Goal: Register for event/course

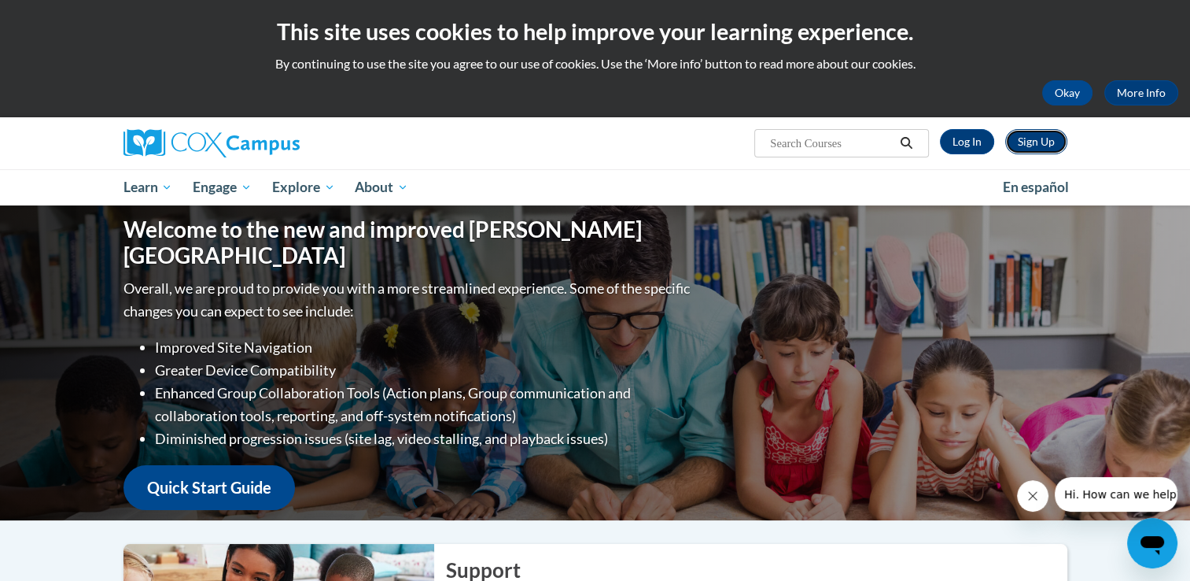
click at [1030, 149] on link "Sign Up" at bounding box center [1036, 141] width 62 height 25
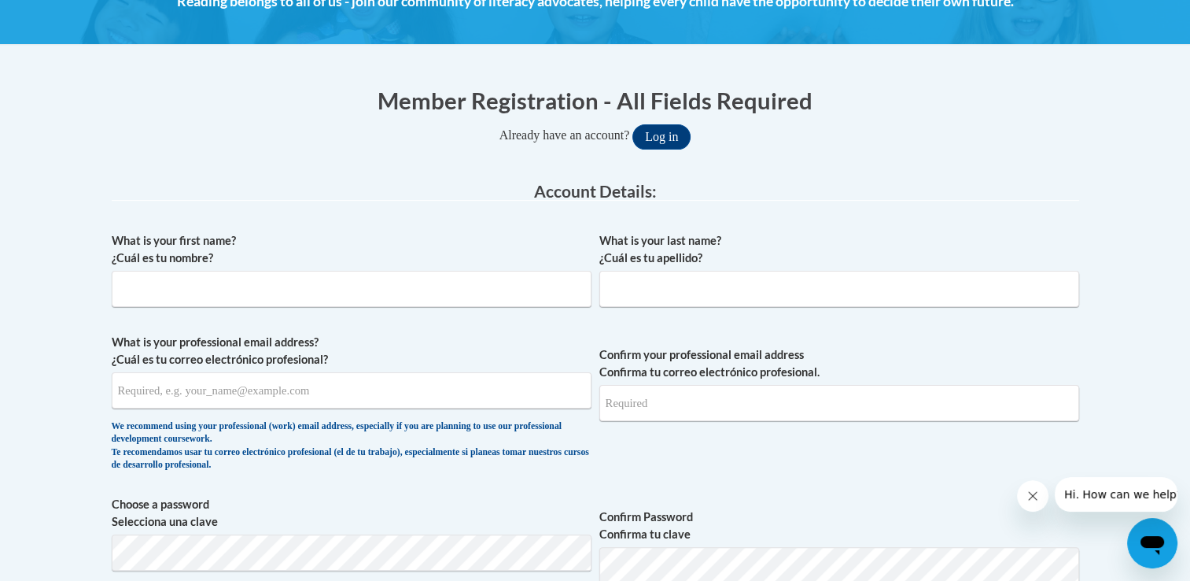
scroll to position [302, 0]
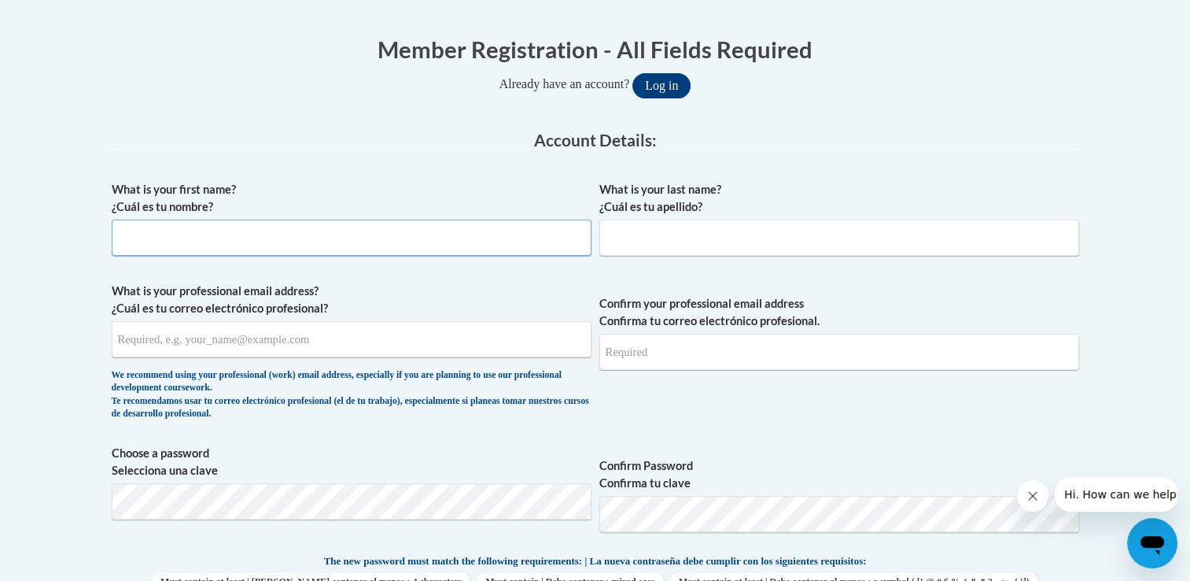
click at [305, 245] on input "What is your first name? ¿Cuál es tu nombre?" at bounding box center [352, 237] width 480 height 36
type input "Jordan"
click at [638, 238] on input "What is your last name? ¿Cuál es tu apellido?" at bounding box center [839, 237] width 480 height 36
type input "Kelly"
click at [305, 341] on input "What is your professional email address? ¿Cuál es tu correo electrónico profesi…" at bounding box center [352, 339] width 480 height 36
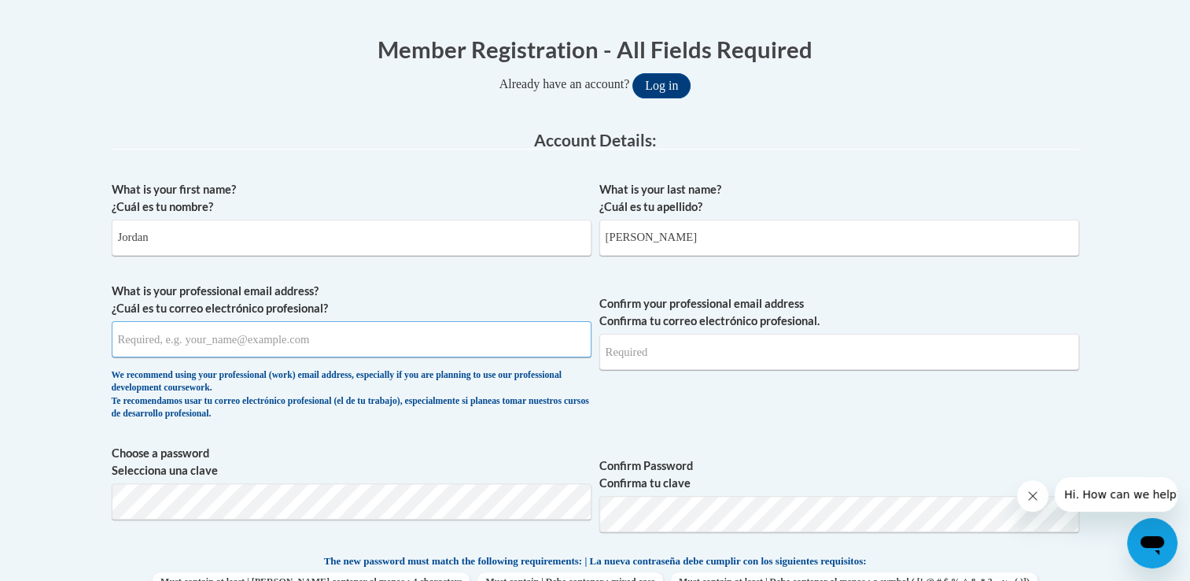
type input "Jordan.kelly@ndo.org"
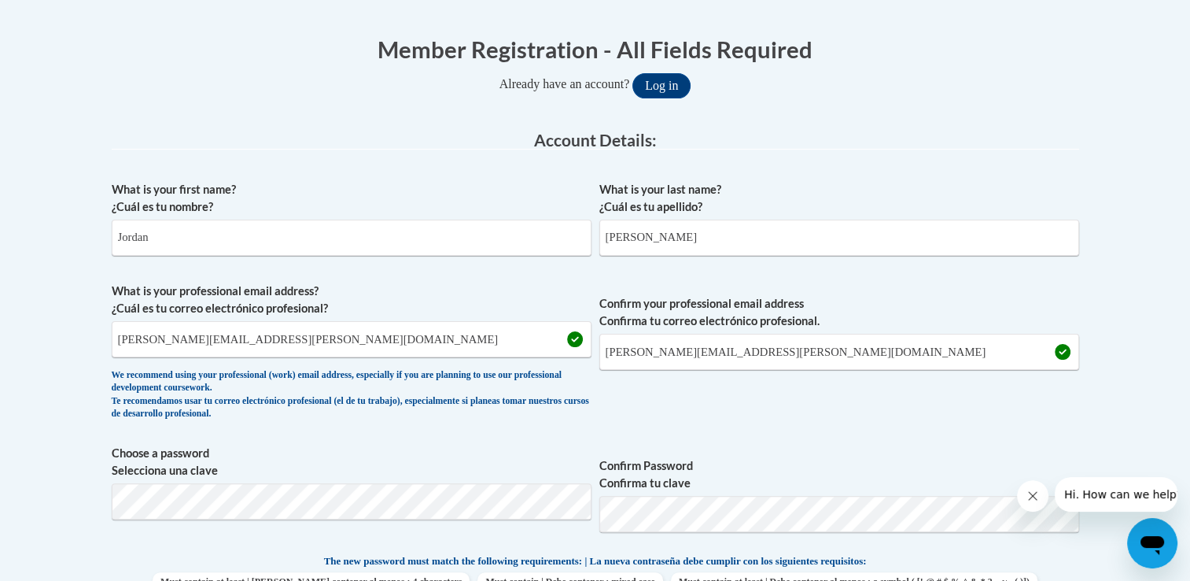
click at [487, 524] on span "Choose a password Selecciona una clave" at bounding box center [352, 494] width 480 height 100
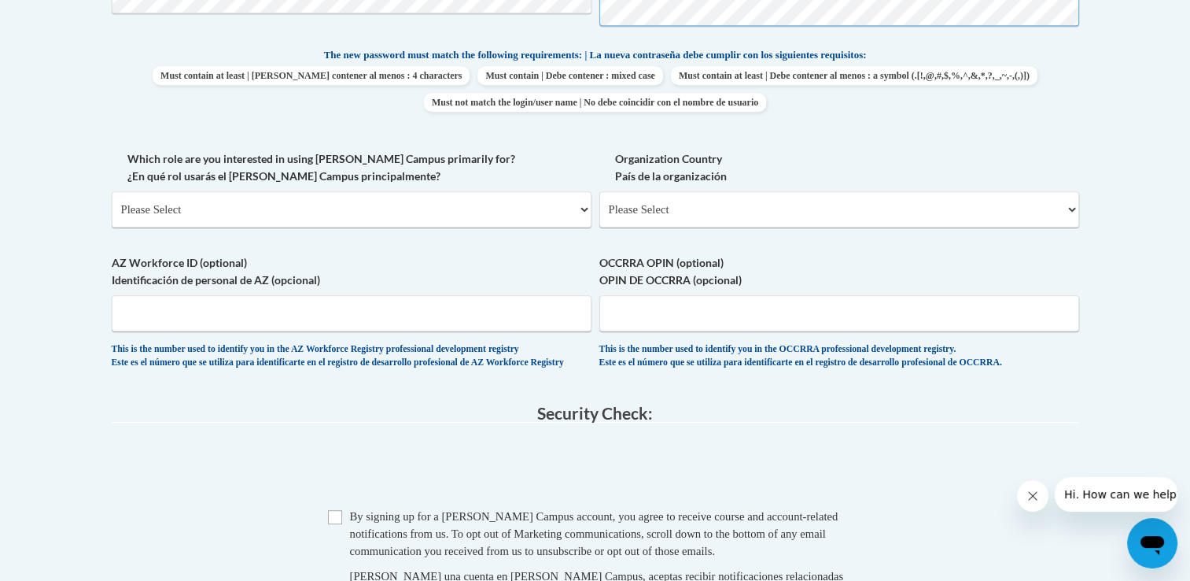
scroll to position [892, 0]
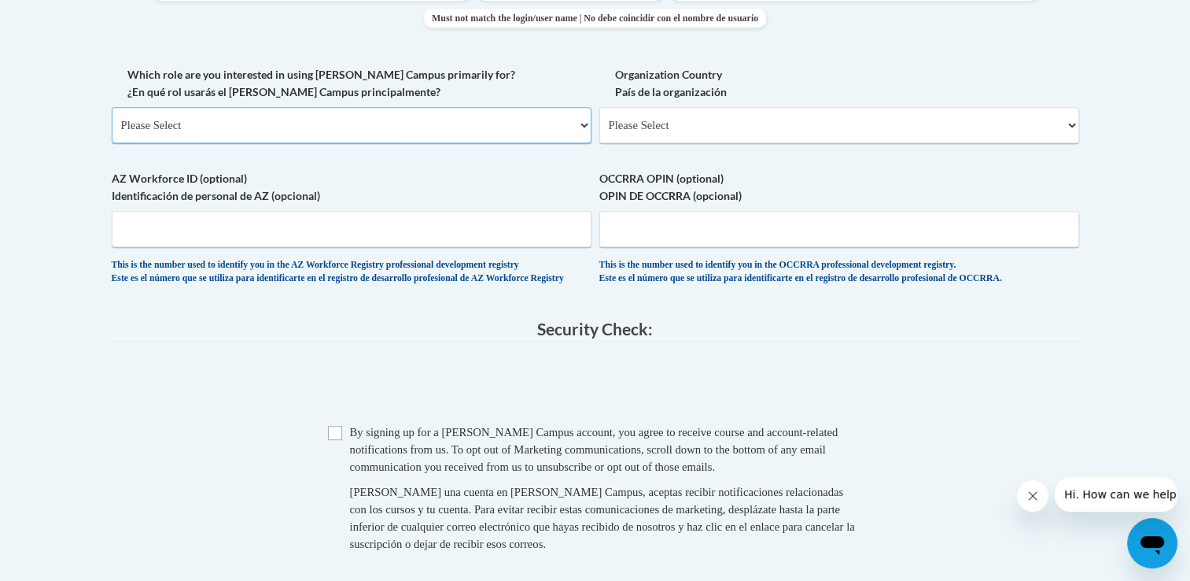
click at [331, 135] on select "Please Select College/University | Colegio/Universidad Community/Nonprofit Part…" at bounding box center [352, 125] width 480 height 36
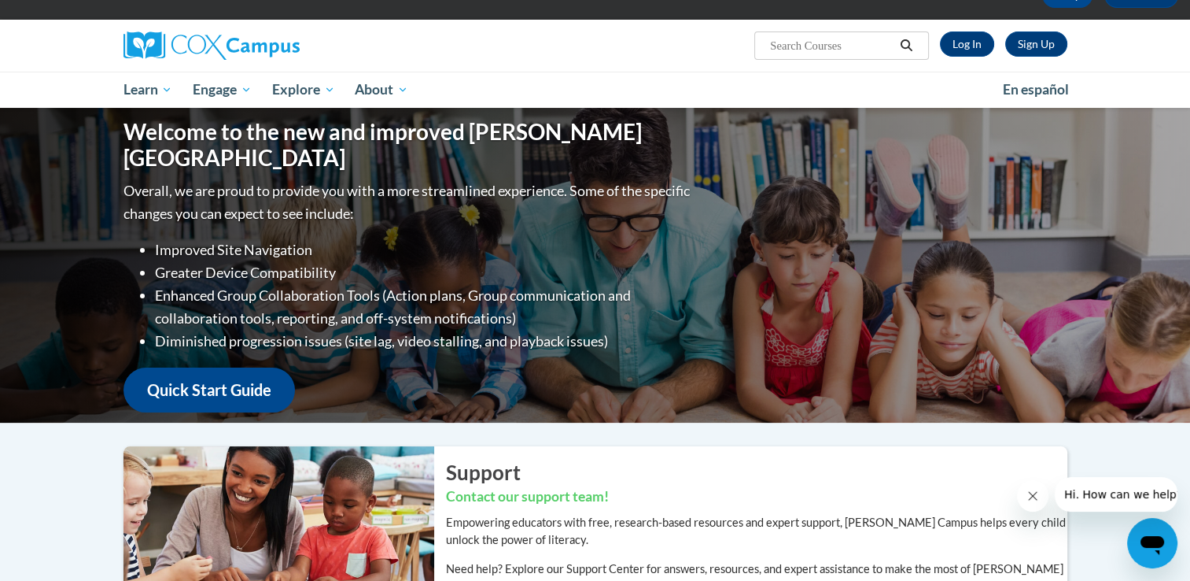
scroll to position [79, 0]
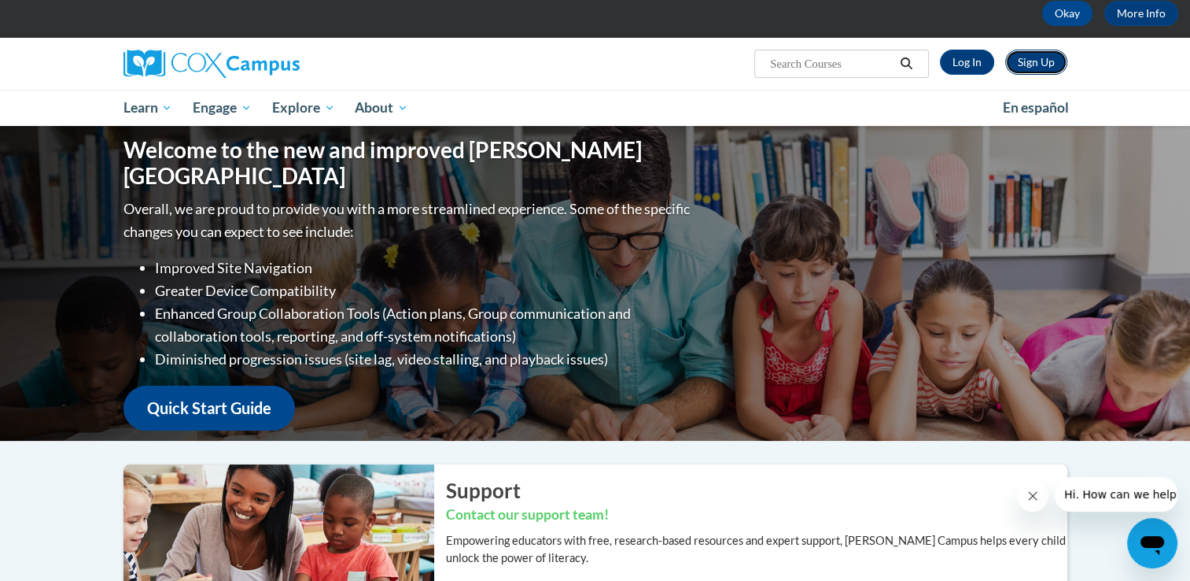
click at [1049, 53] on link "Sign Up" at bounding box center [1036, 62] width 62 height 25
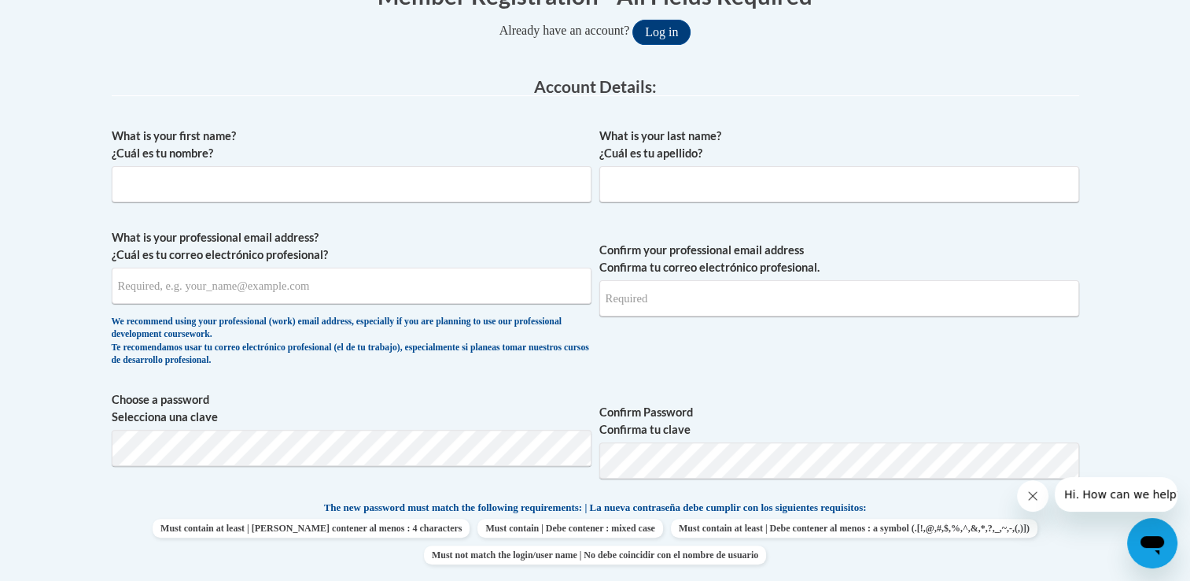
scroll to position [357, 0]
click at [554, 164] on input "What is your first name? ¿Cuál es tu nombre?" at bounding box center [352, 182] width 480 height 36
type input "Jordan"
type input "Kelly"
type input "Jordan.kelly@ndo.org"
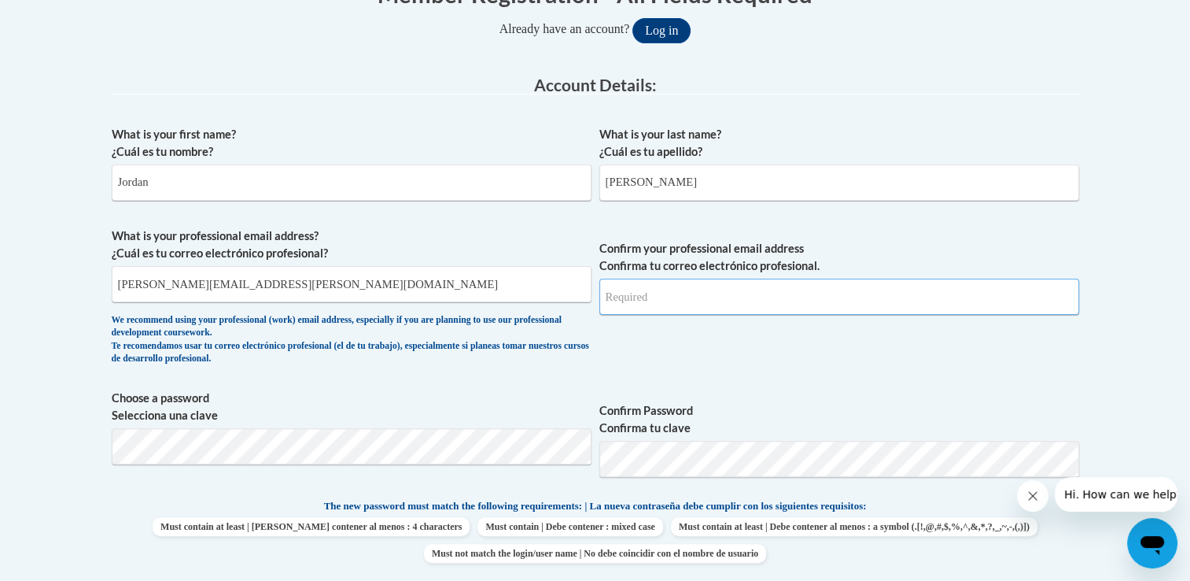
type input "Jordan.kelly@ndo.org"
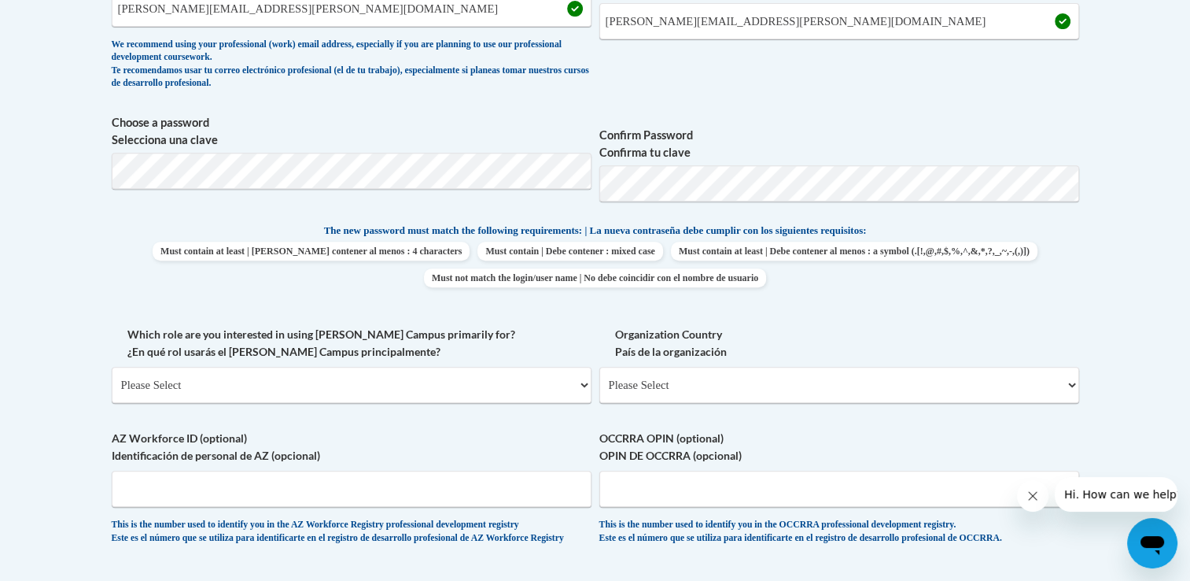
scroll to position [644, 0]
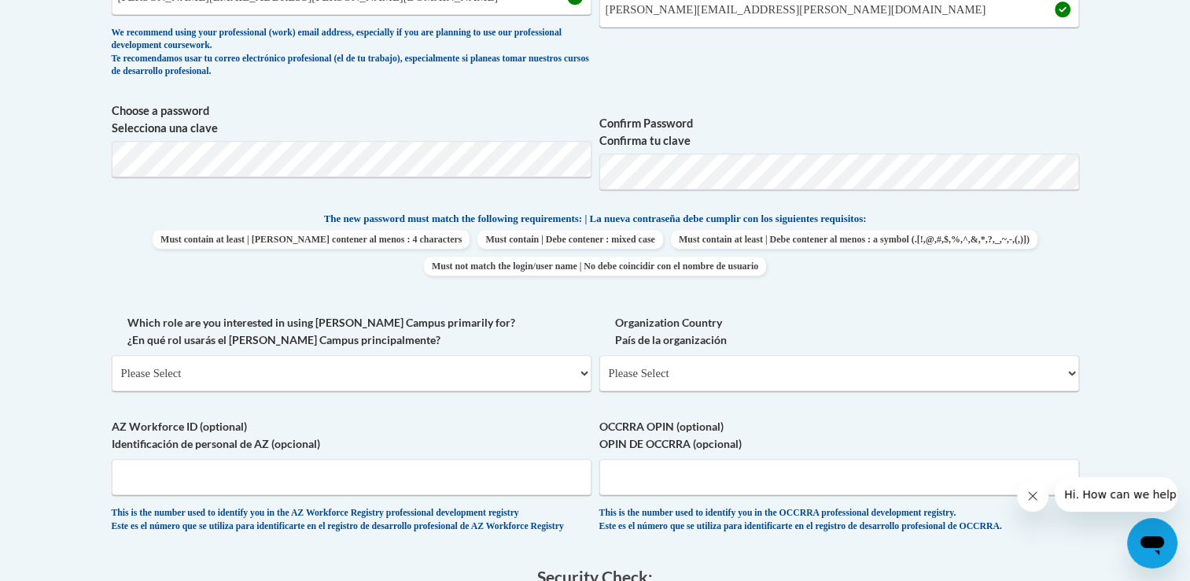
click at [338, 132] on label "Choose a password Selecciona una clave" at bounding box center [352, 119] width 480 height 35
click at [338, 372] on select "Please Select College/University | Colegio/Universidad Community/Nonprofit Part…" at bounding box center [352, 373] width 480 height 36
select select "fbf2d438-af2f-41f8-98f1-81c410e29de3"
click at [112, 355] on select "Please Select College/University | Colegio/Universidad Community/Nonprofit Part…" at bounding box center [352, 373] width 480 height 36
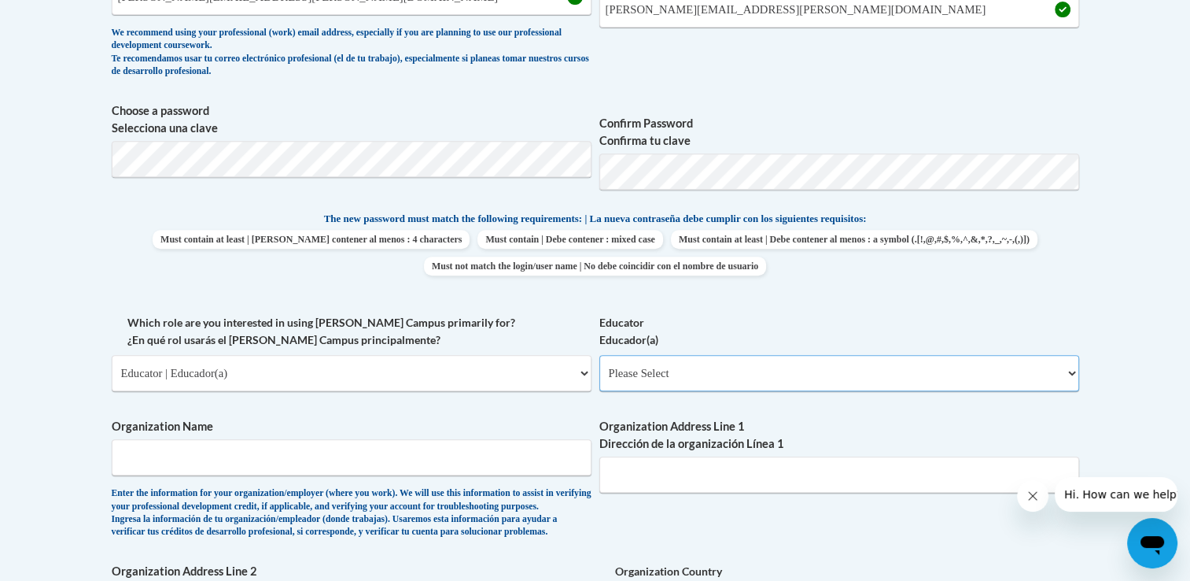
click at [678, 365] on select "Please Select Early Learning/Daycare Teacher/Family Home Care Provider | Maestr…" at bounding box center [839, 373] width 480 height 36
select select "d5fdb05a-b36c-4d60-97fa-9afceda7e903"
click at [599, 355] on select "Please Select Early Learning/Daycare Teacher/Family Home Care Provider | Maestr…" at bounding box center [839, 373] width 480 height 36
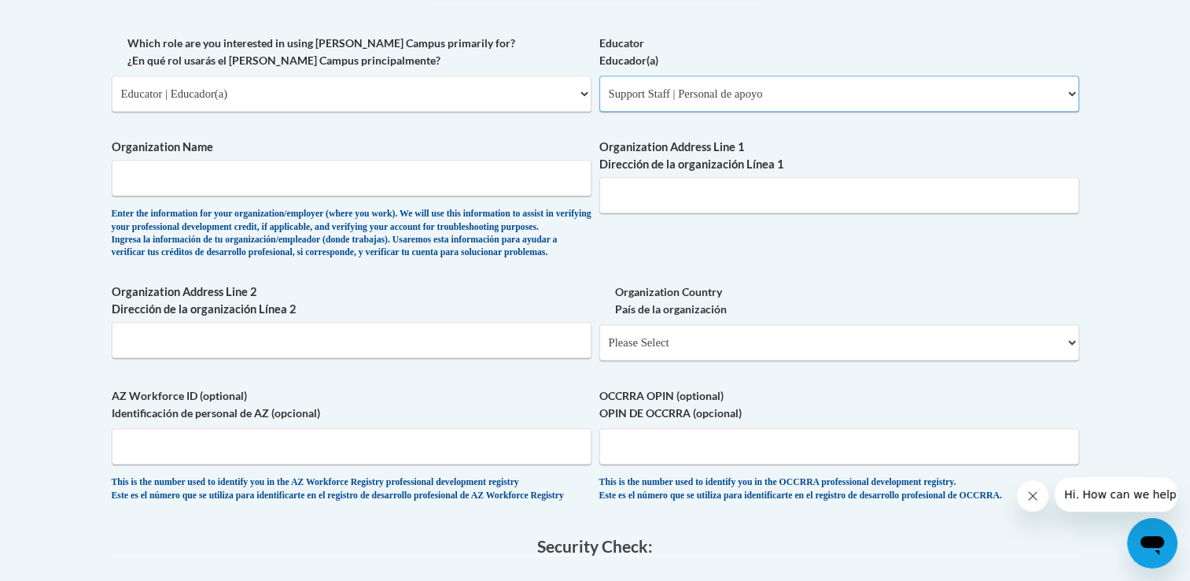
scroll to position [936, 0]
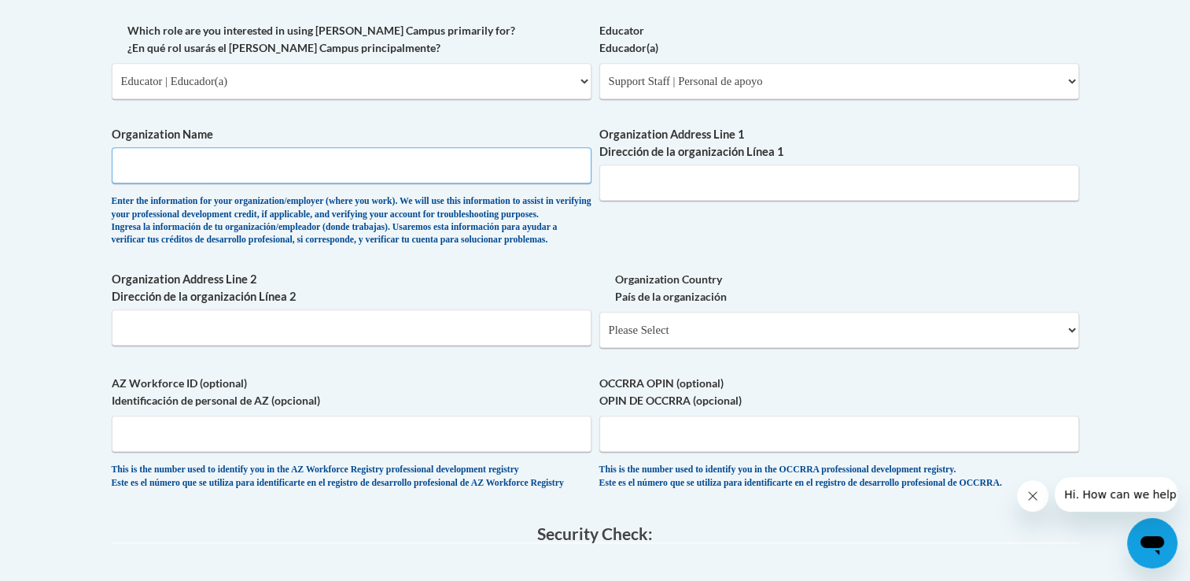
click at [352, 171] on input "Organization Name" at bounding box center [352, 165] width 480 height 36
type input "l"
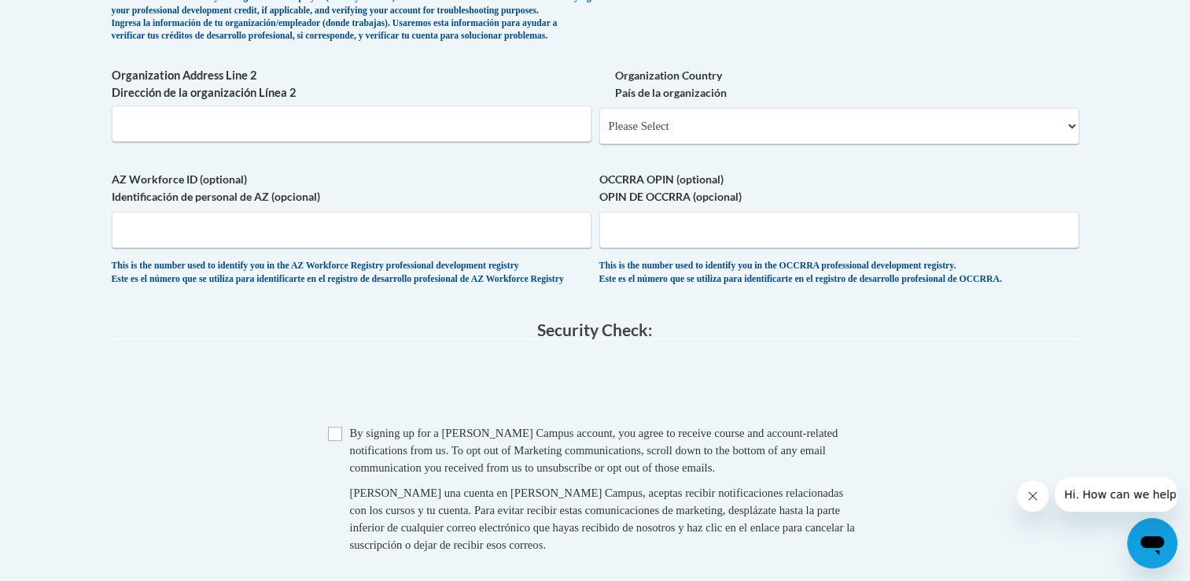
scroll to position [1145, 0]
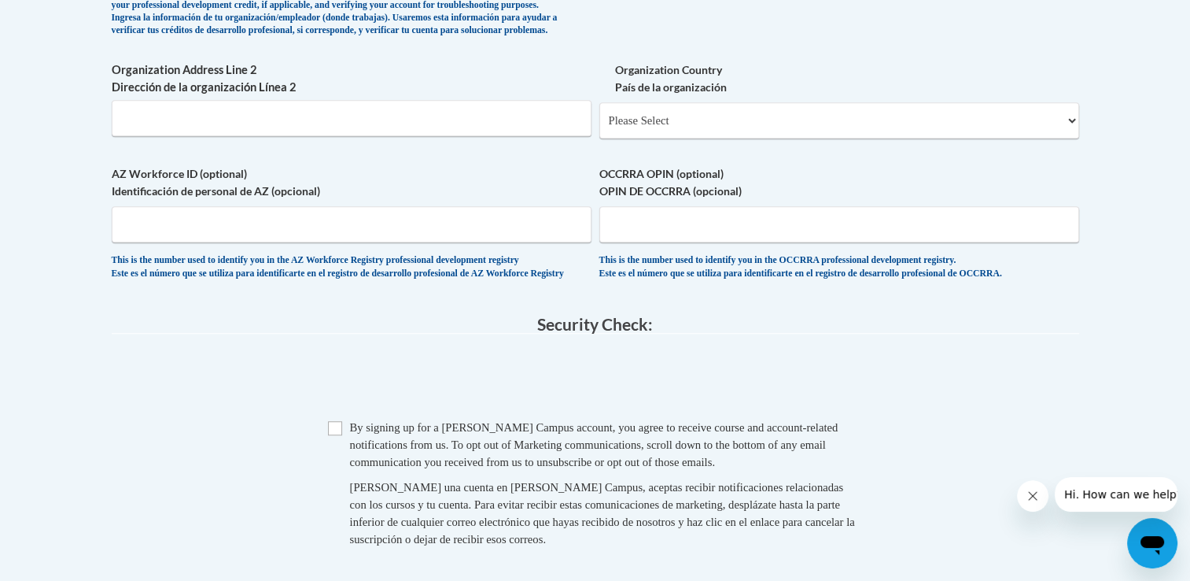
type input "Lumpkin"
click at [668, 138] on select "Please Select United States | Estados Unidos Outside of the United States | Fue…" at bounding box center [839, 120] width 480 height 36
select select "ad49bcad-a171-4b2e-b99c-48b446064914"
click at [599, 127] on select "Please Select United States | Estados Unidos Outside of the United States | Fue…" at bounding box center [839, 120] width 480 height 36
select select
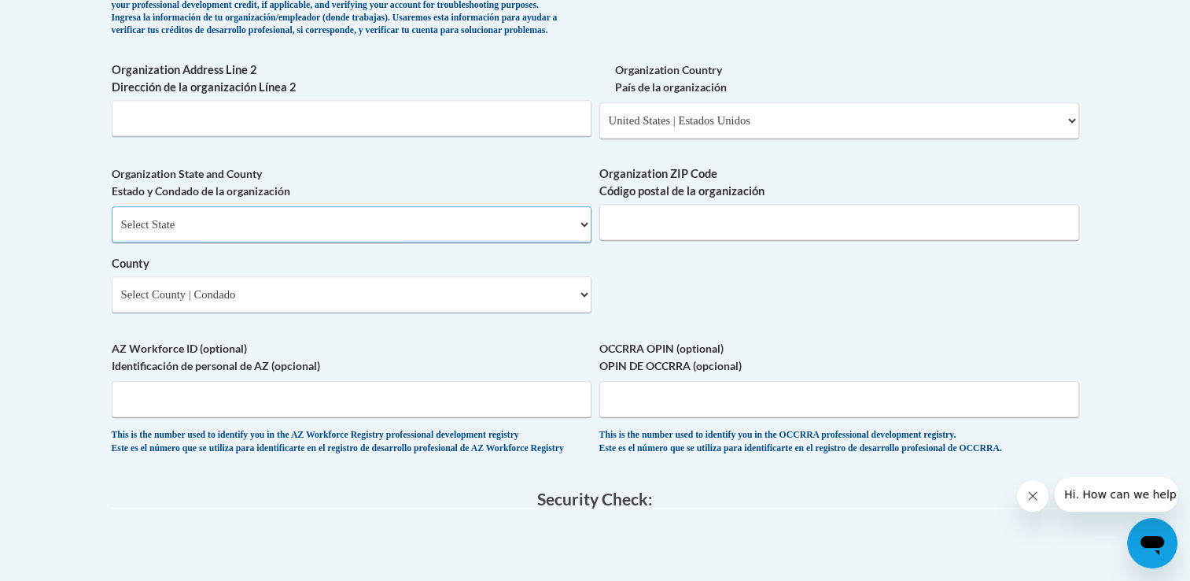
click at [406, 242] on select "Select State Alabama Alaska Arizona Arkansas California Colorado Connecticut De…" at bounding box center [352, 224] width 480 height 36
select select "Georgia"
click at [112, 232] on select "Select State Alabama Alaska Arizona Arkansas California Colorado Connecticut De…" at bounding box center [352, 224] width 480 height 36
click at [672, 240] on input "Organization ZIP Code Código postal de la organización" at bounding box center [839, 222] width 480 height 36
type input "30533"
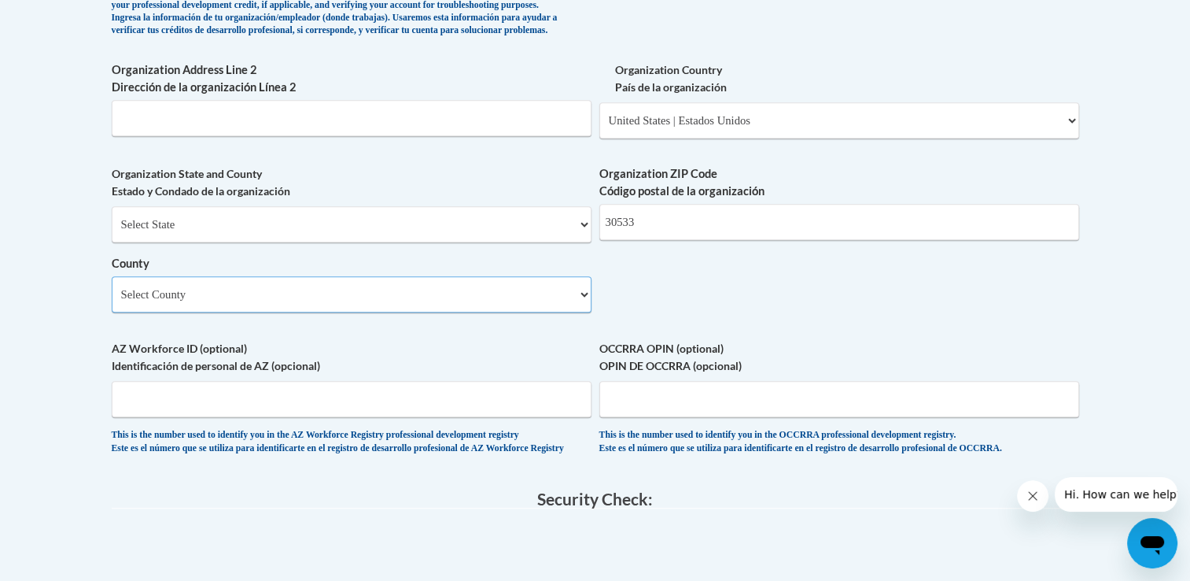
click at [138, 307] on select "Select County Appling Atkinson Bacon Baker Baldwin Banks Barrow Bartow Ben Hill…" at bounding box center [352, 294] width 480 height 36
select select "Lumpkin"
click at [112, 302] on select "Select County Appling Atkinson Bacon Baker Baldwin Banks Barrow Bartow Ben Hill…" at bounding box center [352, 294] width 480 height 36
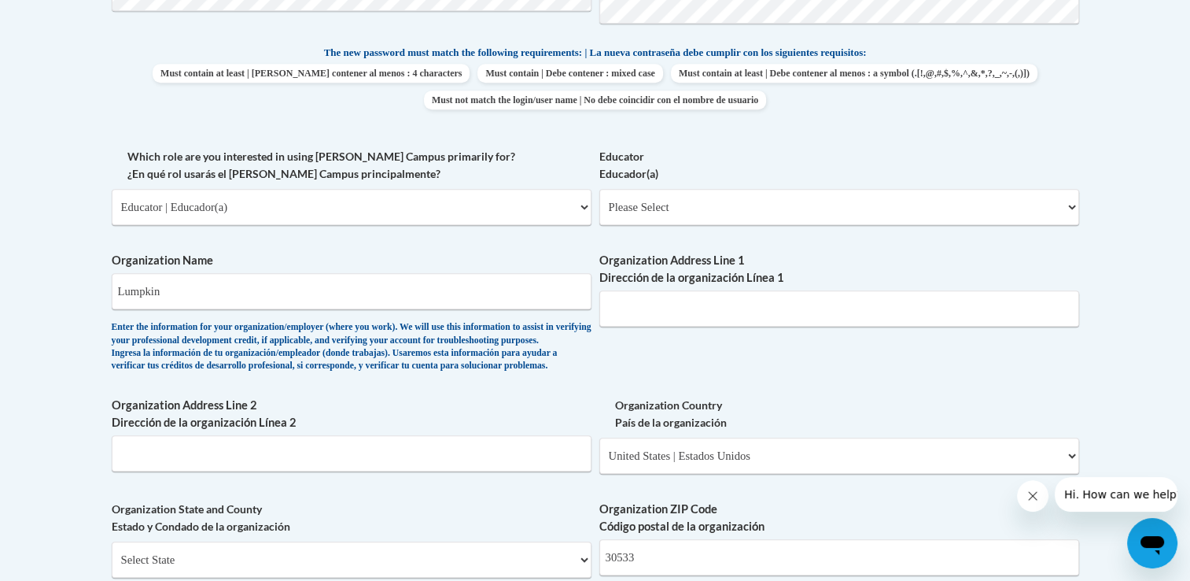
scroll to position [784, 0]
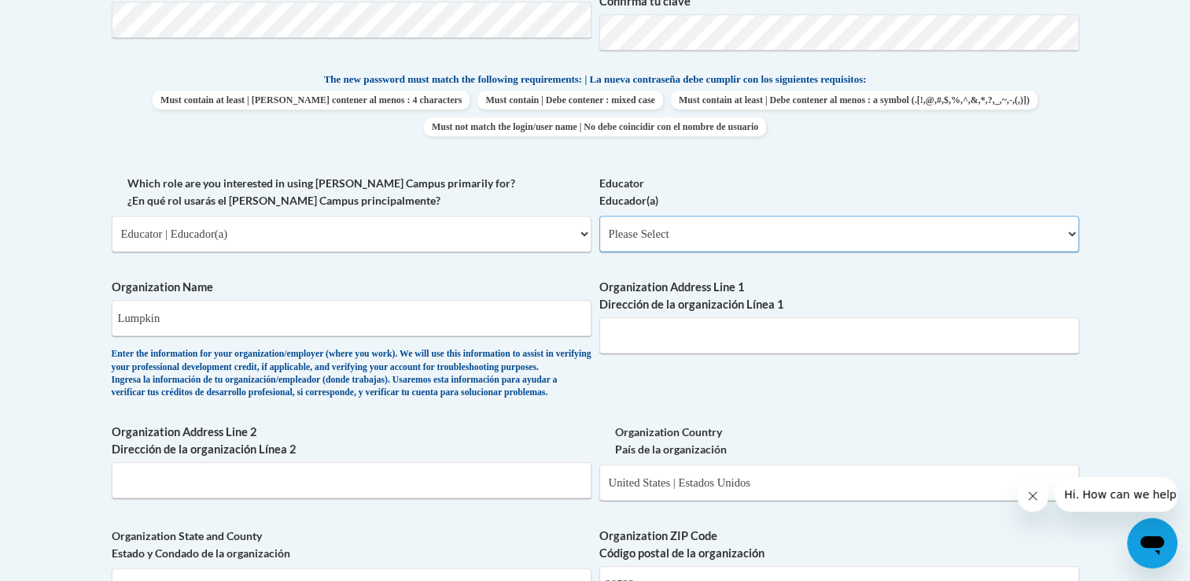
click at [632, 227] on select "Please Select Early Learning/Daycare Teacher/Family Home Care Provider | Maestr…" at bounding box center [839, 234] width 480 height 36
select select "d5fdb05a-b36c-4d60-97fa-9afceda7e903"
click at [599, 216] on select "Please Select Early Learning/Daycare Teacher/Family Home Care Provider | Maestr…" at bounding box center [839, 234] width 480 height 36
select select "null"
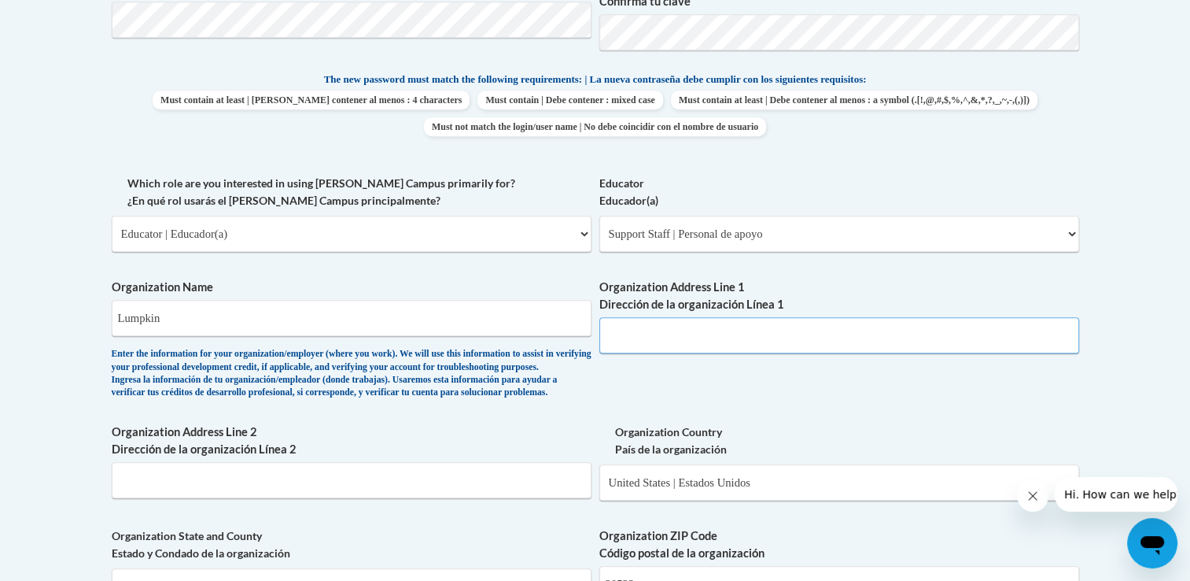
click at [623, 343] on input "Organization Address Line 1 Dirección de la organización Línea 1" at bounding box center [839, 335] width 480 height 36
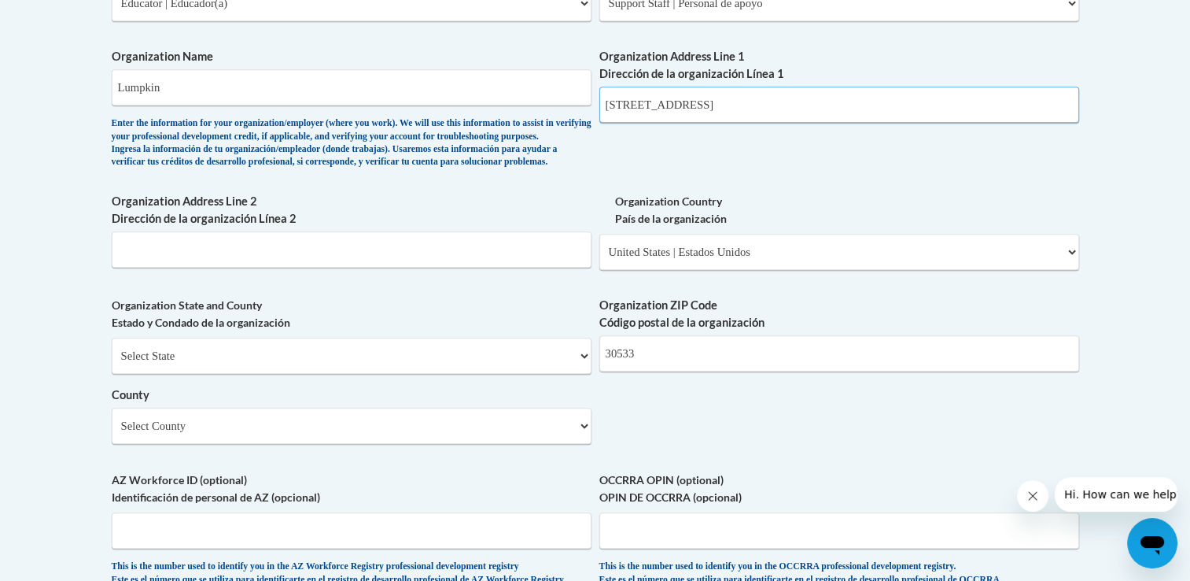
scroll to position [1020, 0]
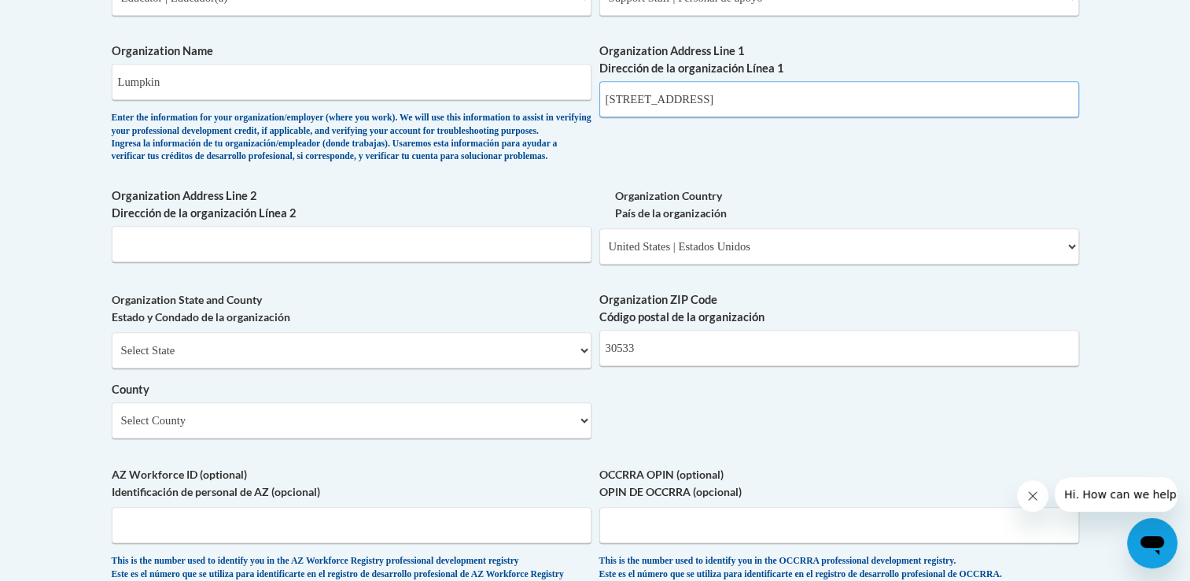
type input "126 mechanicsville rd."
click at [405, 400] on div "Select State Alabama Alaska Arizona Arkansas California Colorado Connecticut De…" at bounding box center [352, 385] width 480 height 106
click at [398, 368] on select "Select State Alabama Alaska Arizona Arkansas California Colorado Connecticut De…" at bounding box center [352, 350] width 480 height 36
select select "Georgia"
click at [112, 358] on select "Select State Alabama Alaska Arizona Arkansas California Colorado Connecticut De…" at bounding box center [352, 350] width 480 height 36
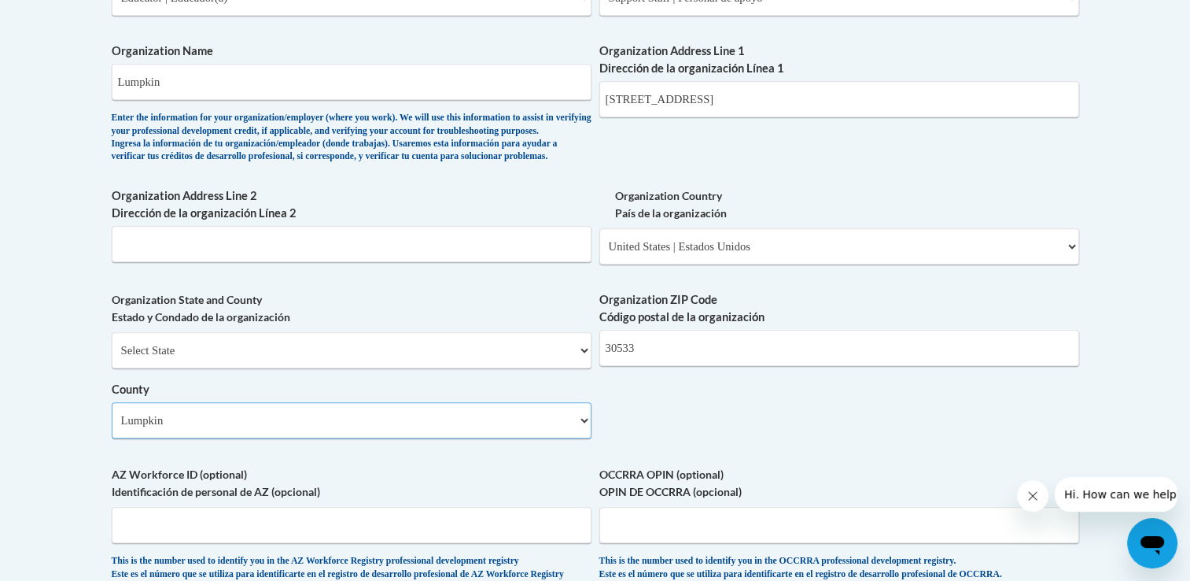
click at [138, 438] on select "Select County Appling Atkinson Bacon Baker Baldwin Banks Barrow Bartow Ben Hill…" at bounding box center [352, 420] width 480 height 36
click at [112, 428] on select "Select County Appling Atkinson Bacon Baker Baldwin Banks Barrow Bartow Ben Hill…" at bounding box center [352, 420] width 480 height 36
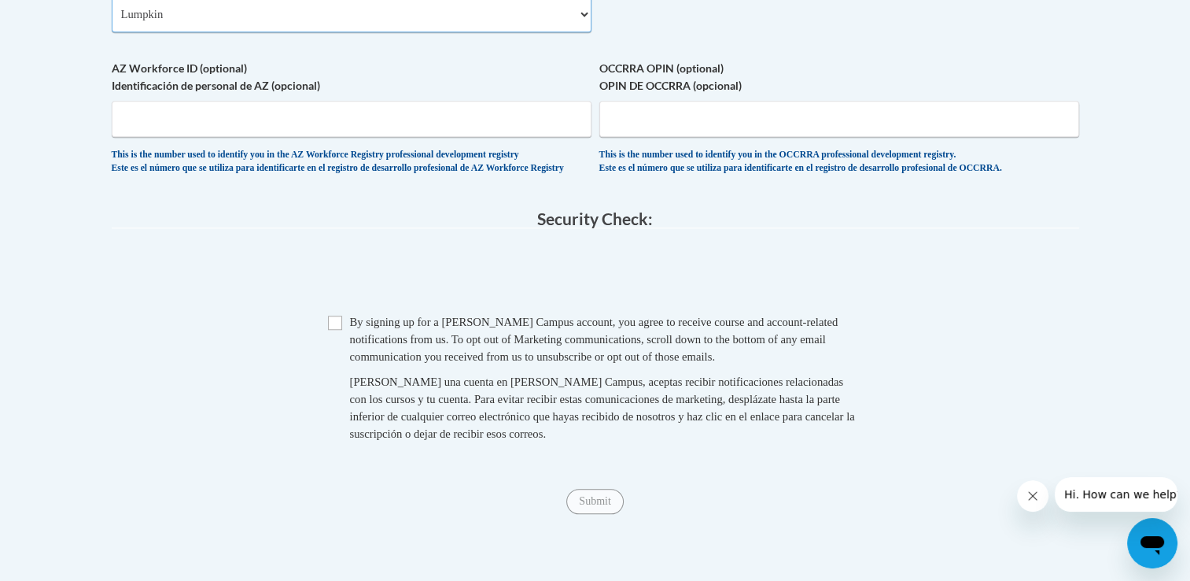
scroll to position [1502, 0]
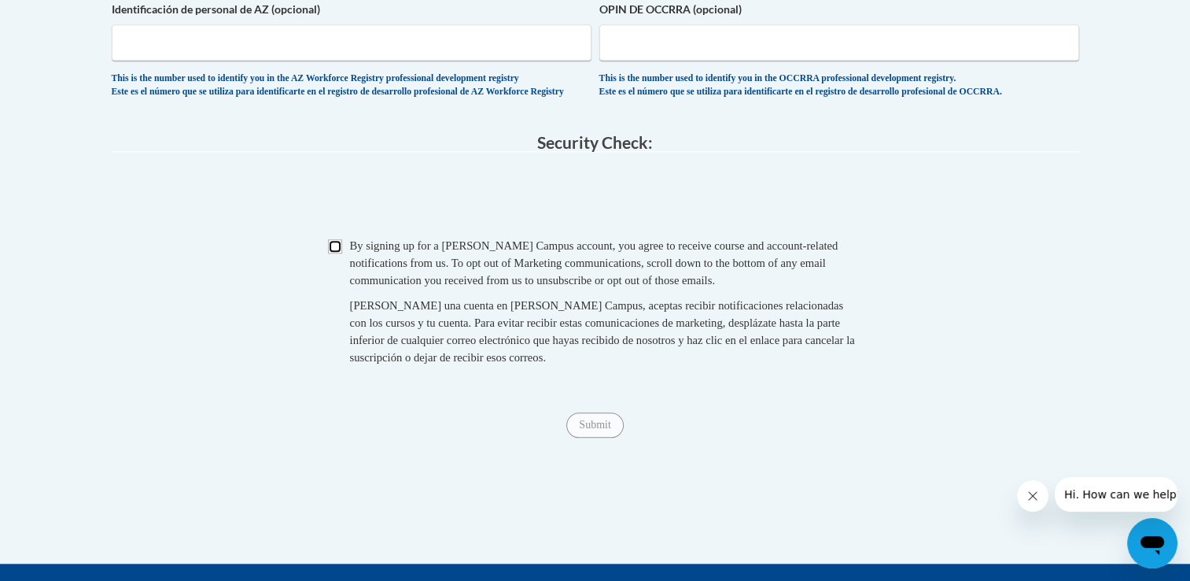
click at [331, 253] on input "Checkbox" at bounding box center [335, 246] width 14 height 14
checkbox input "true"
click at [582, 437] on input "Submit" at bounding box center [594, 424] width 57 height 25
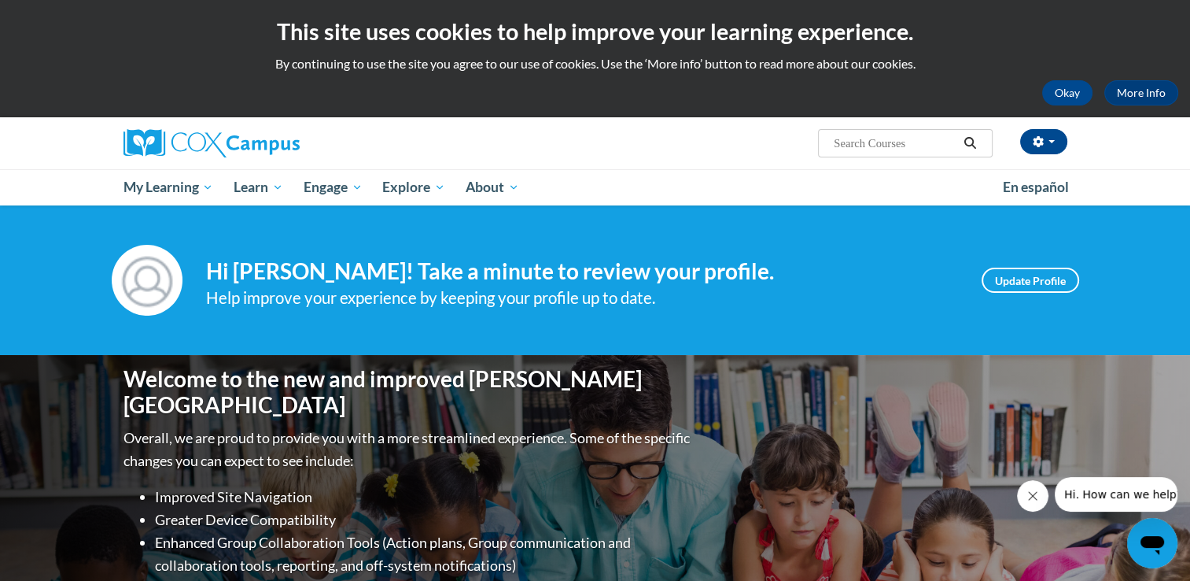
click at [924, 145] on input "Search..." at bounding box center [895, 143] width 126 height 19
type input "the power of launage"
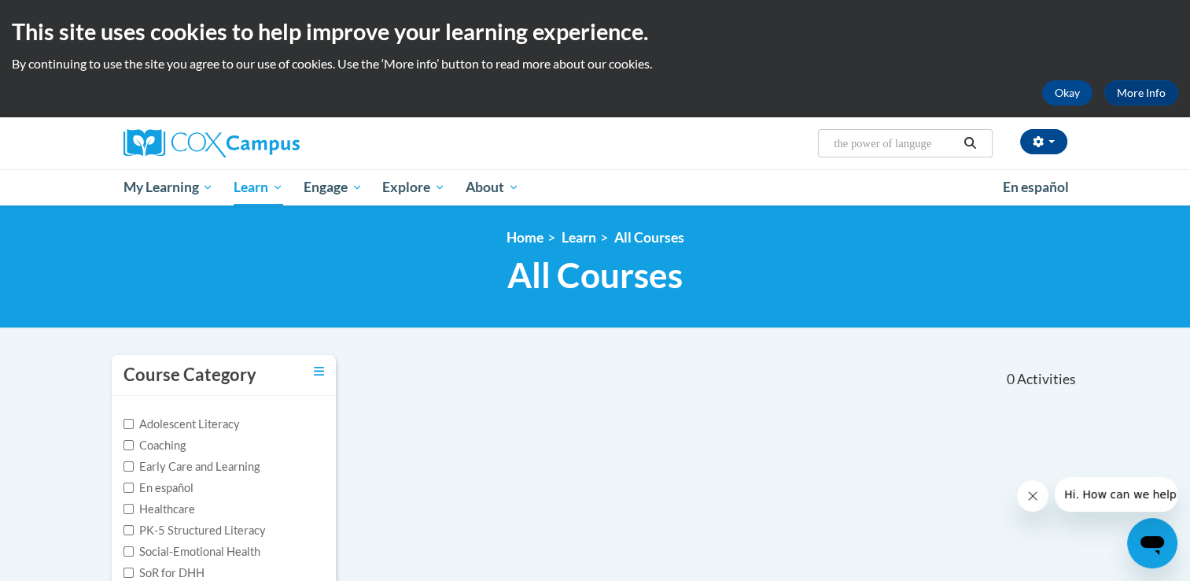
type input "the power of language"
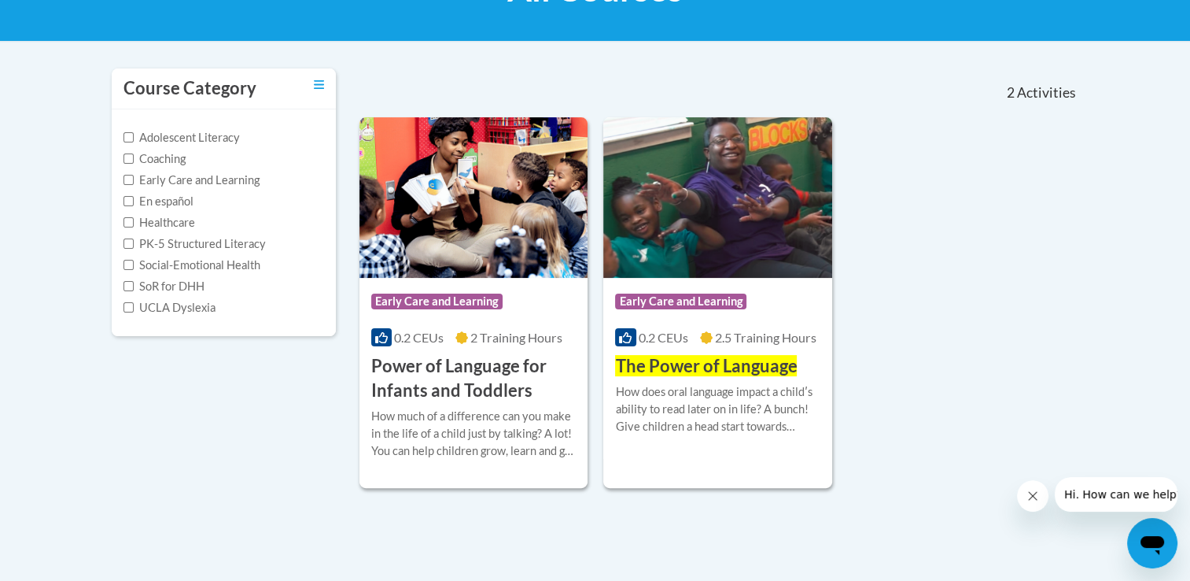
scroll to position [293, 0]
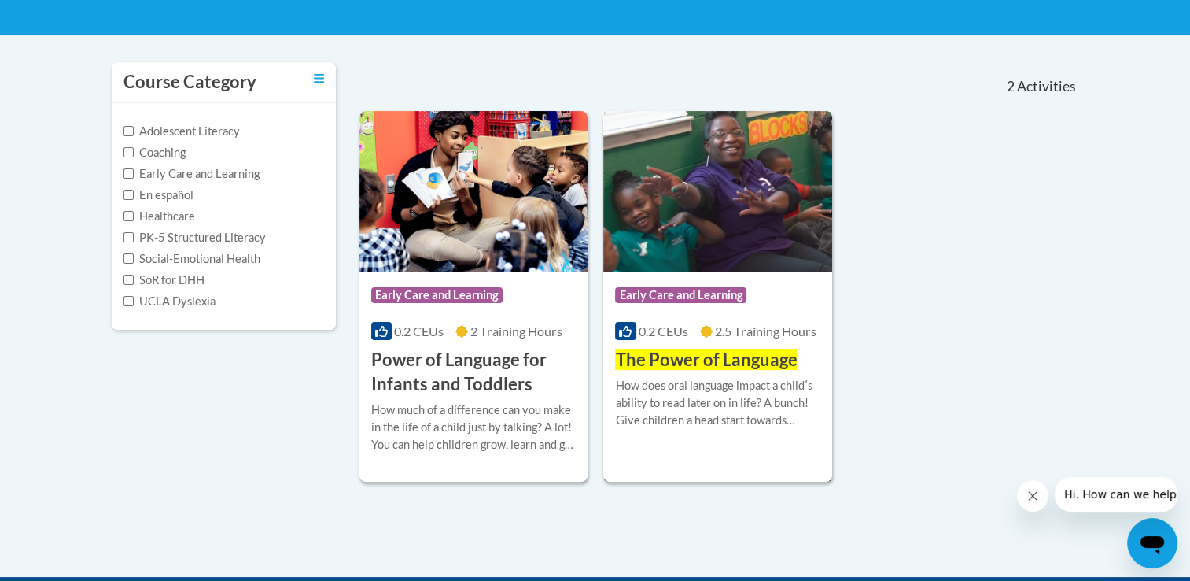
click at [760, 241] on img at bounding box center [717, 191] width 229 height 160
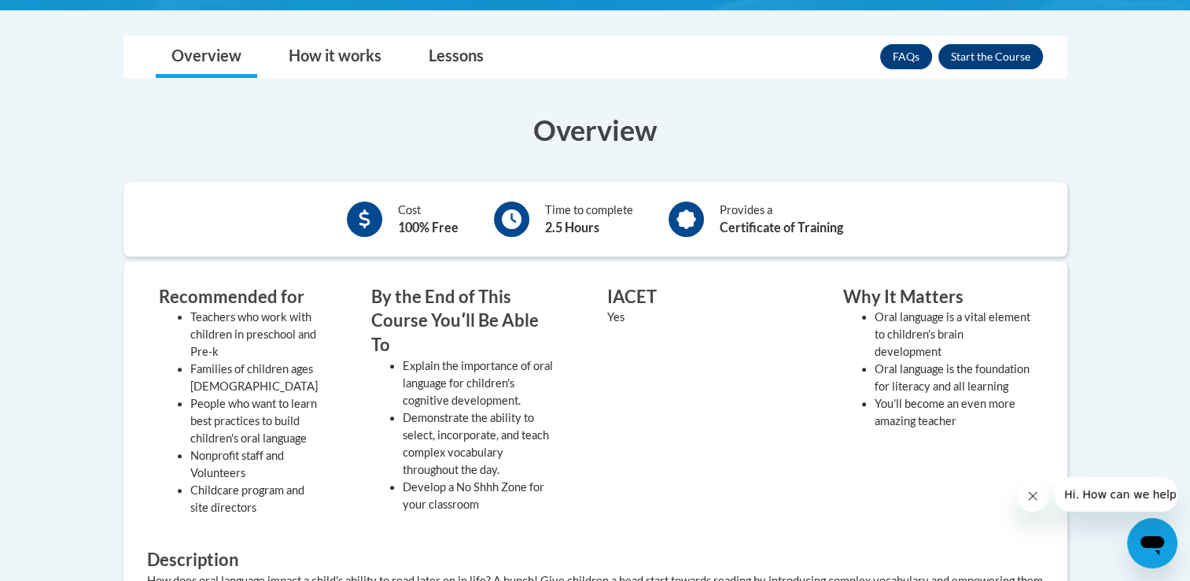
scroll to position [404, 0]
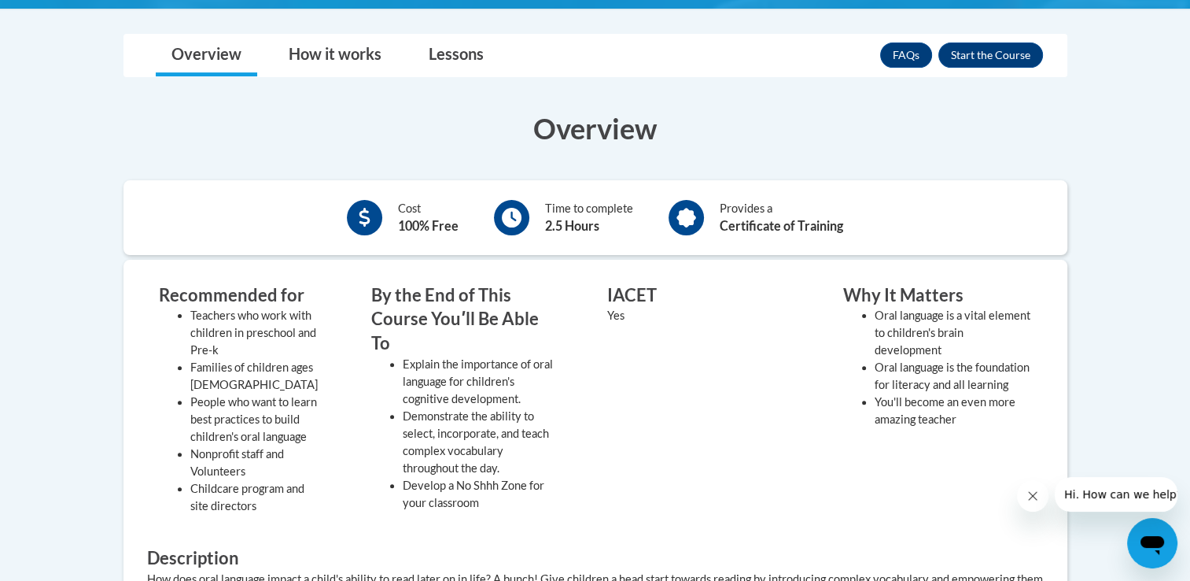
drag, startPoint x: 1171, startPoint y: 329, endPoint x: 1162, endPoint y: 354, distance: 26.6
click at [1162, 354] on body "This site uses cookies to help improve your learning experience. By continuing …" at bounding box center [595, 402] width 1190 height 1612
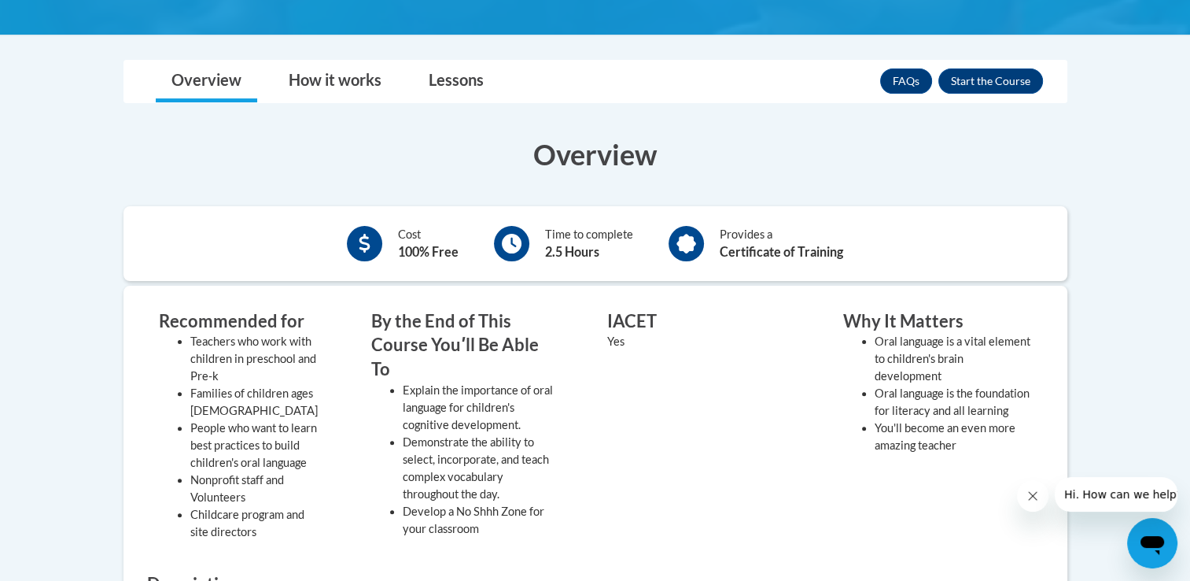
scroll to position [344, 0]
